Goal: Information Seeking & Learning: Learn about a topic

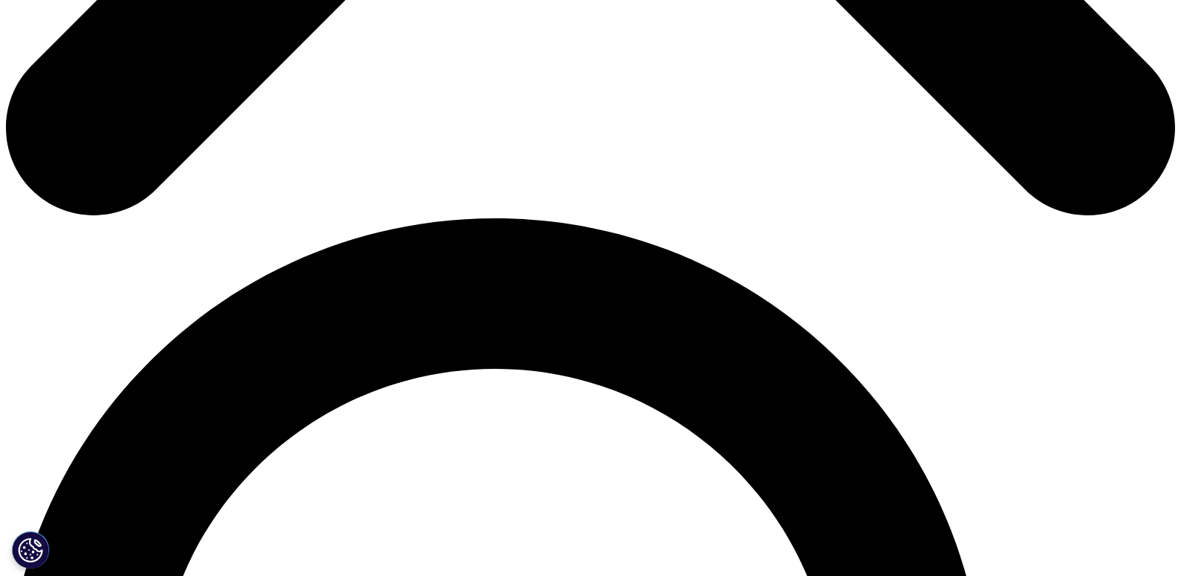
scroll to position [1118, 0]
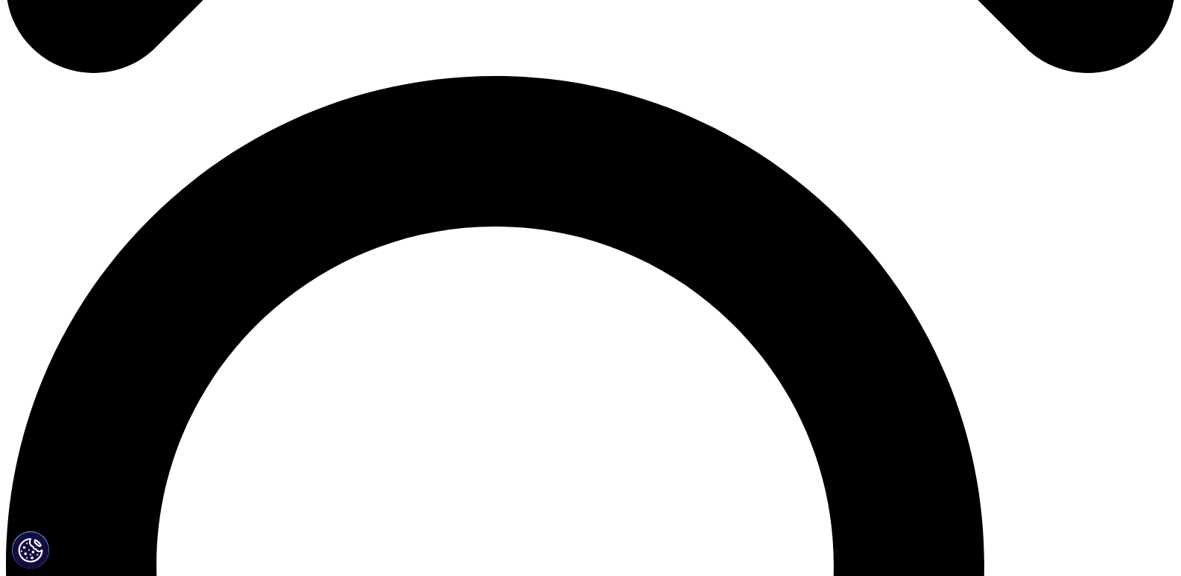
drag, startPoint x: 311, startPoint y: 424, endPoint x: 871, endPoint y: 466, distance: 562.1
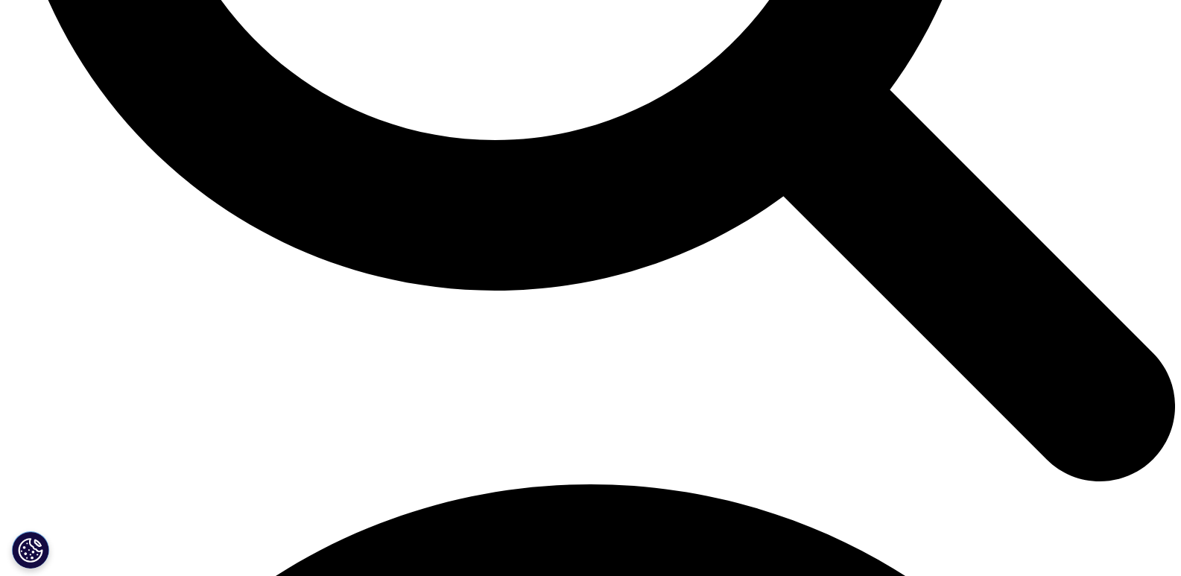
scroll to position [1938, 0]
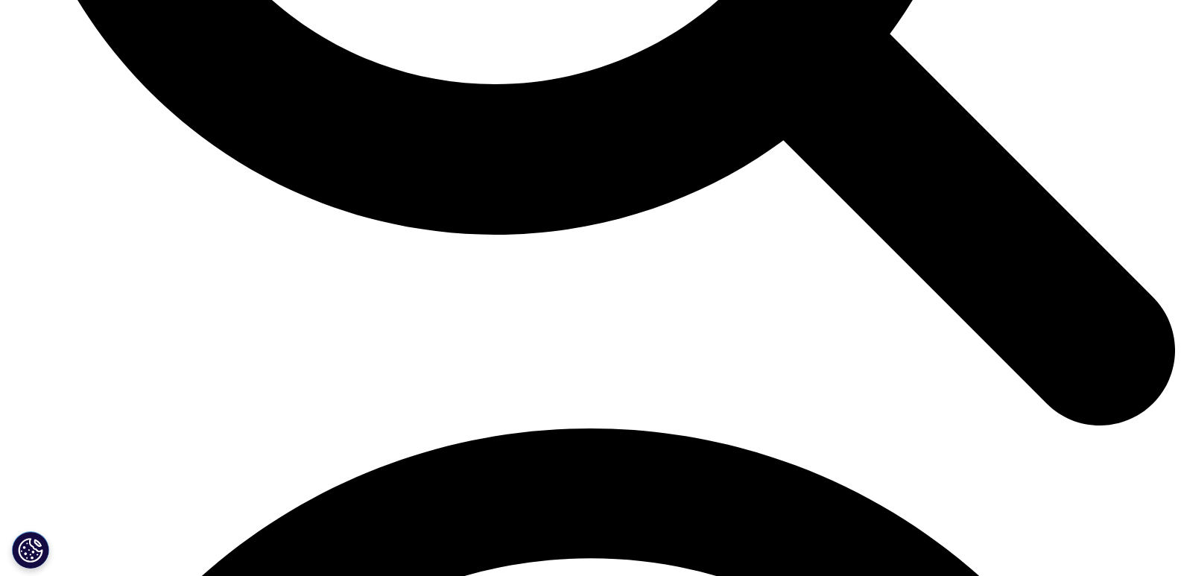
drag, startPoint x: 591, startPoint y: 447, endPoint x: 270, endPoint y: 432, distance: 321.6
copy sup "Source: IQVIA EMEA Thought Leadership; Secondary Research"
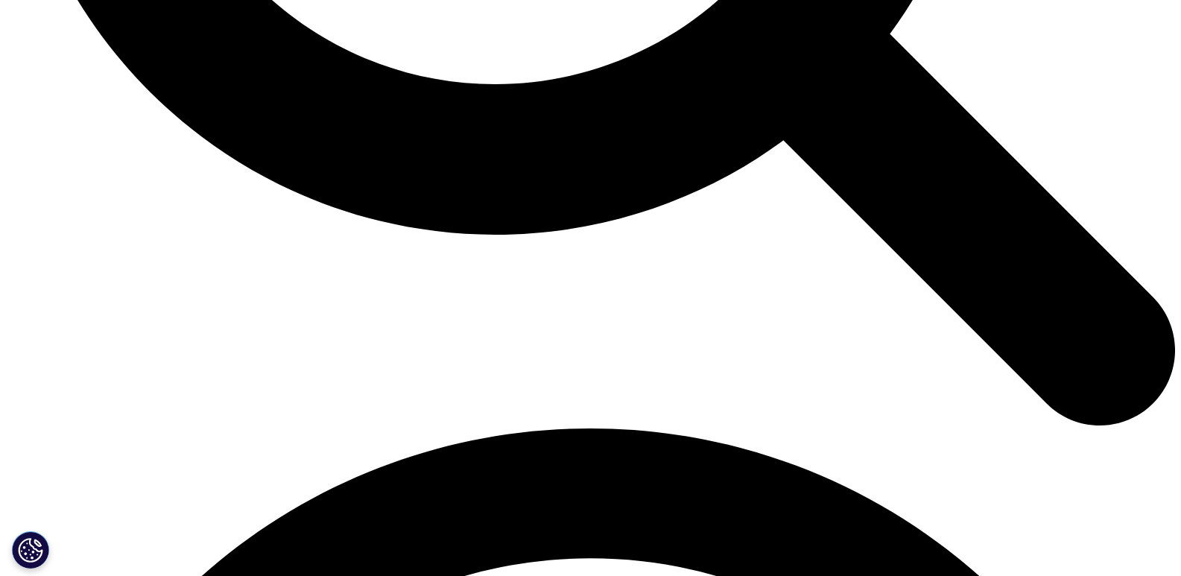
drag, startPoint x: 423, startPoint y: 239, endPoint x: 614, endPoint y: 425, distance: 266.7
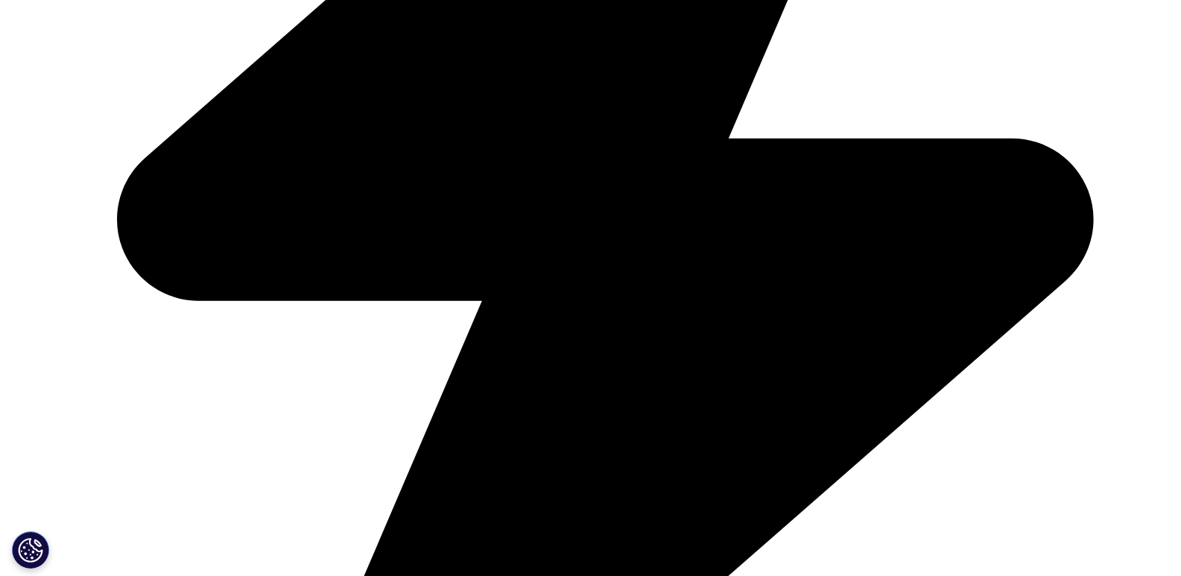
scroll to position [4174, 0]
